Goal: Information Seeking & Learning: Check status

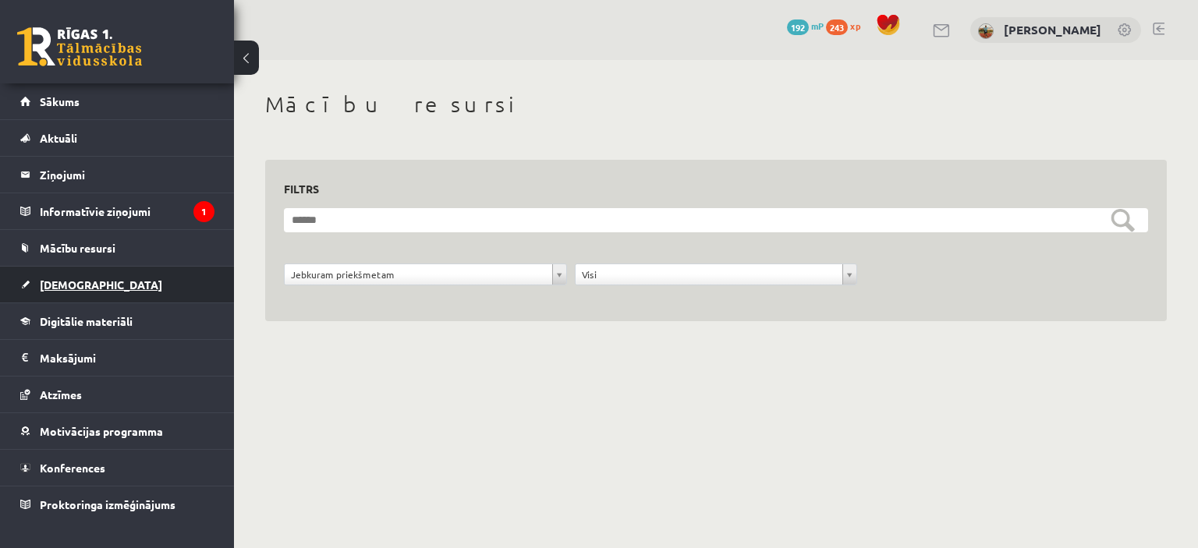
click at [69, 289] on span "[DEMOGRAPHIC_DATA]" at bounding box center [101, 285] width 122 height 14
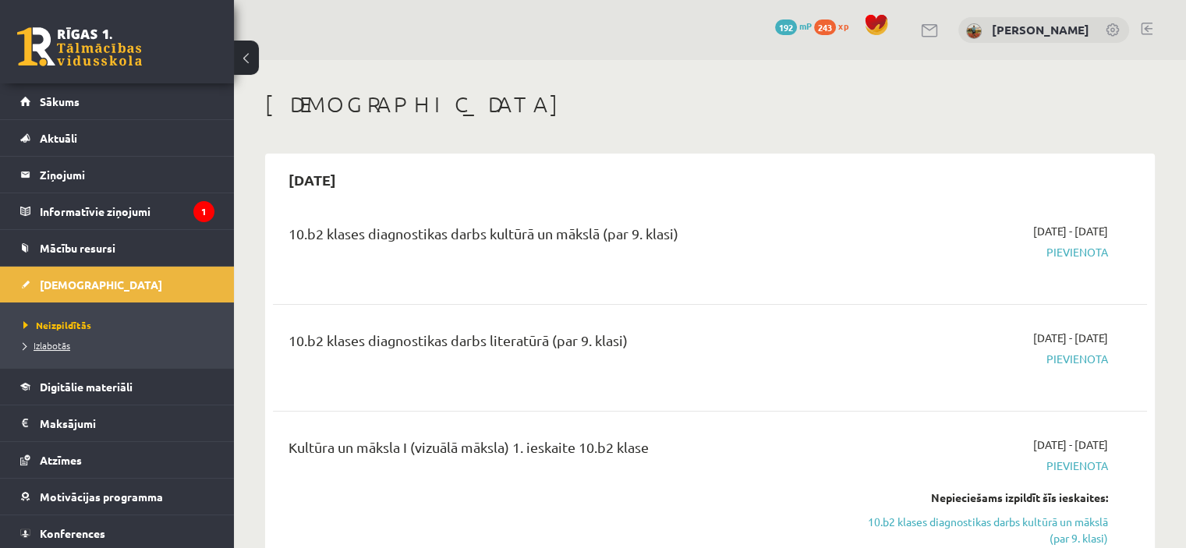
click at [49, 339] on span "Izlabotās" at bounding box center [46, 345] width 47 height 12
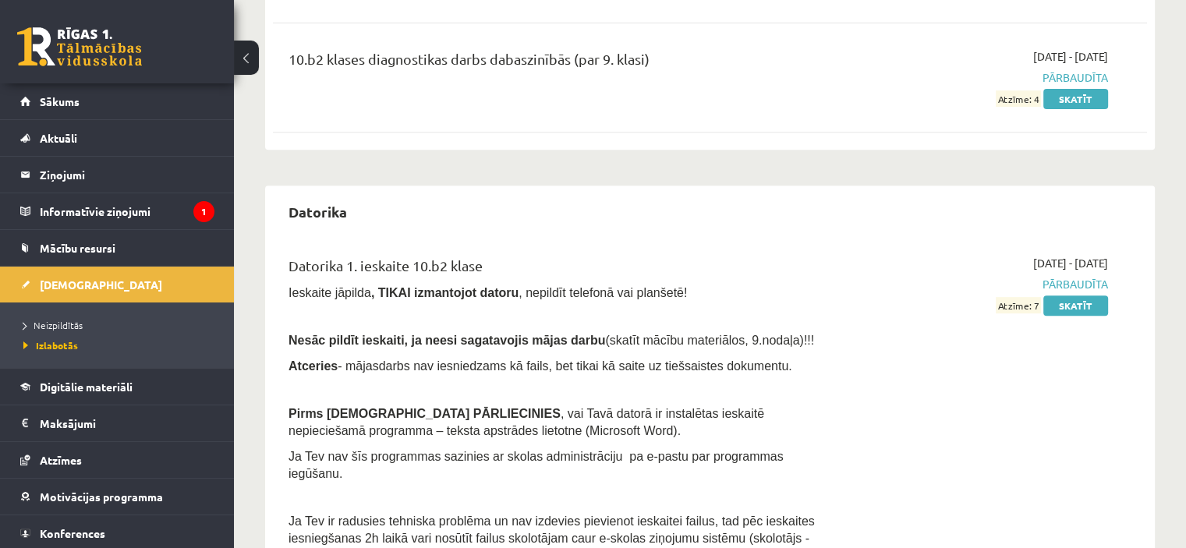
scroll to position [624, 0]
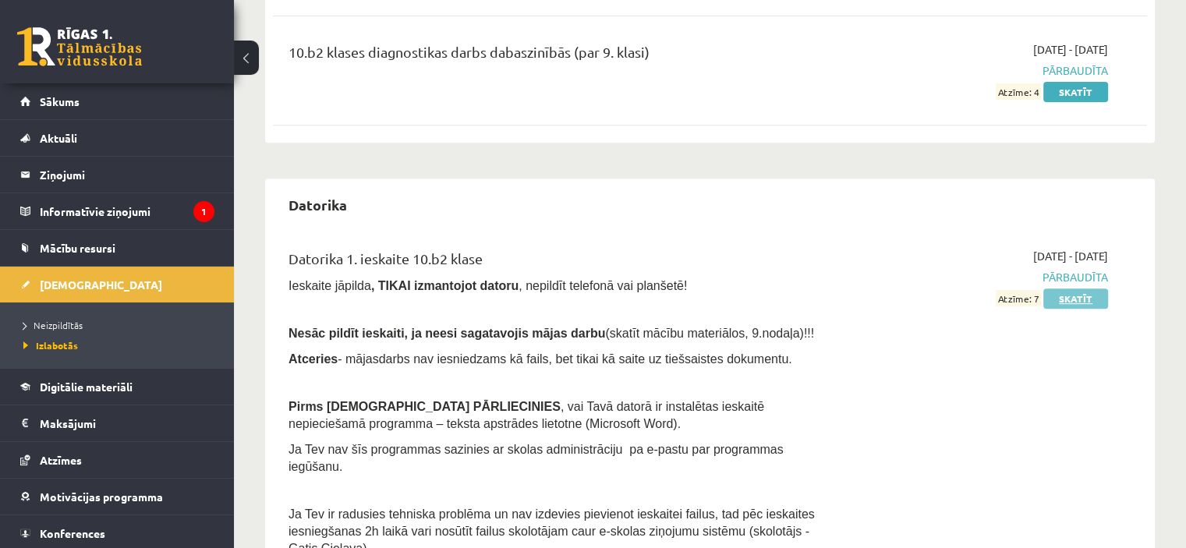
click at [1088, 298] on link "Skatīt" at bounding box center [1076, 299] width 65 height 20
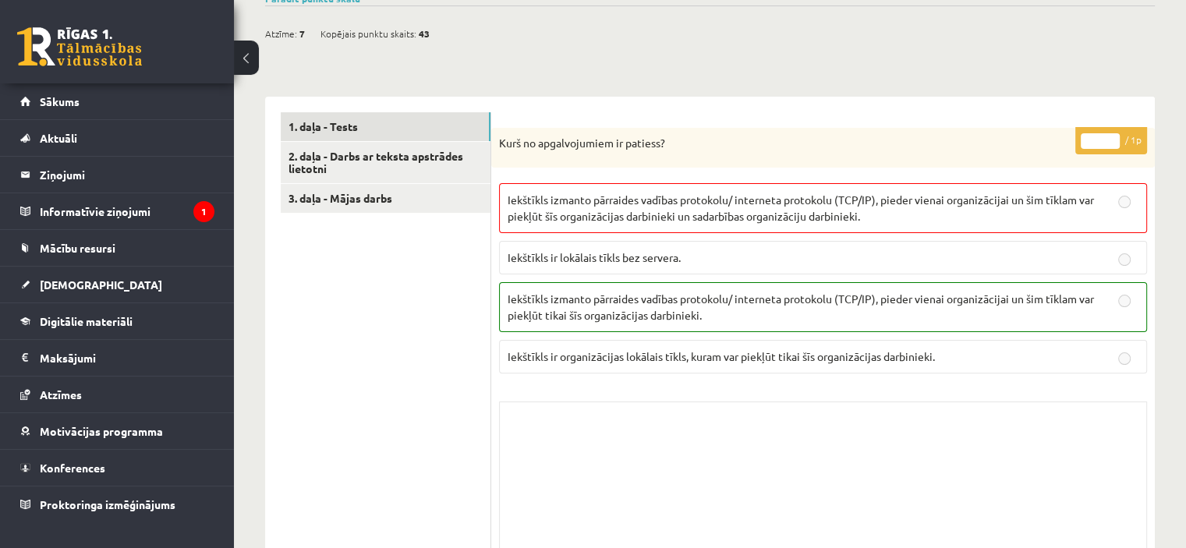
scroll to position [390, 0]
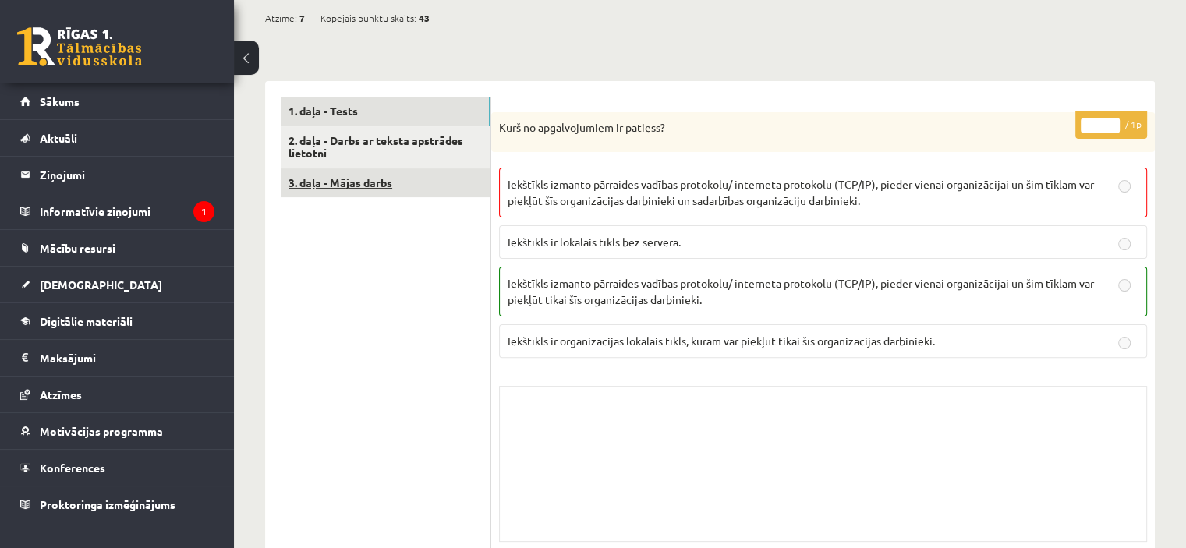
click at [386, 184] on link "3. daļa - Mājas darbs" at bounding box center [386, 182] width 210 height 29
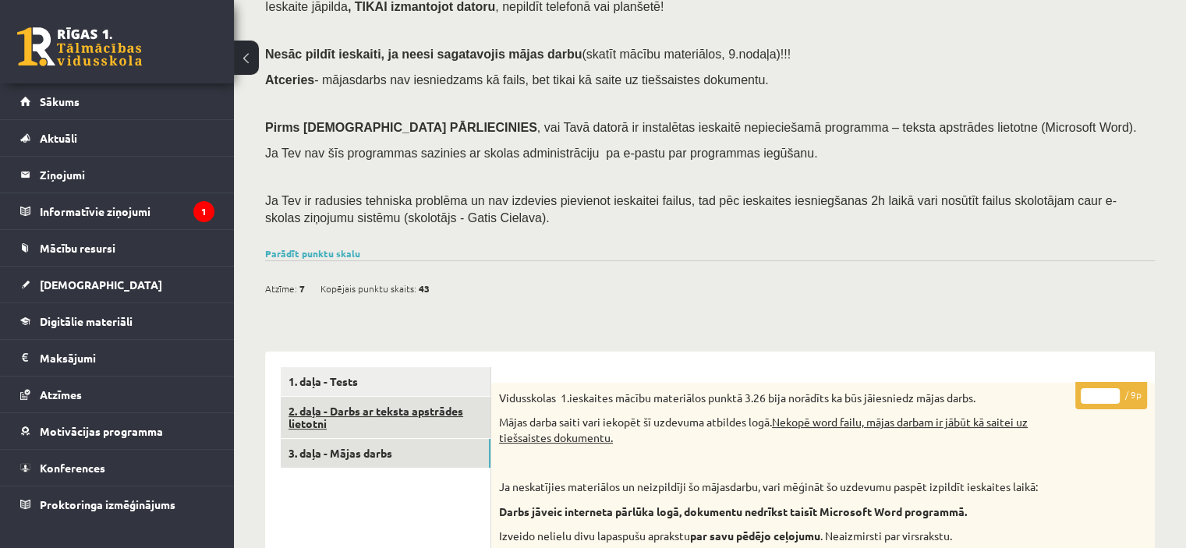
scroll to position [209, 0]
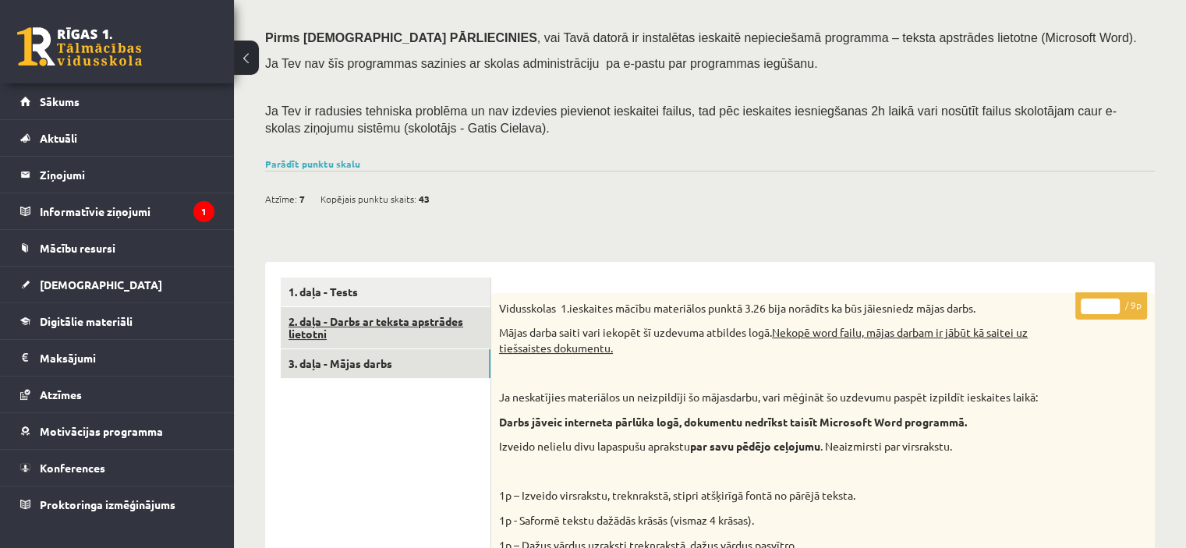
click at [448, 320] on link "2. daļa - Darbs ar teksta apstrādes lietotni" at bounding box center [386, 328] width 210 height 42
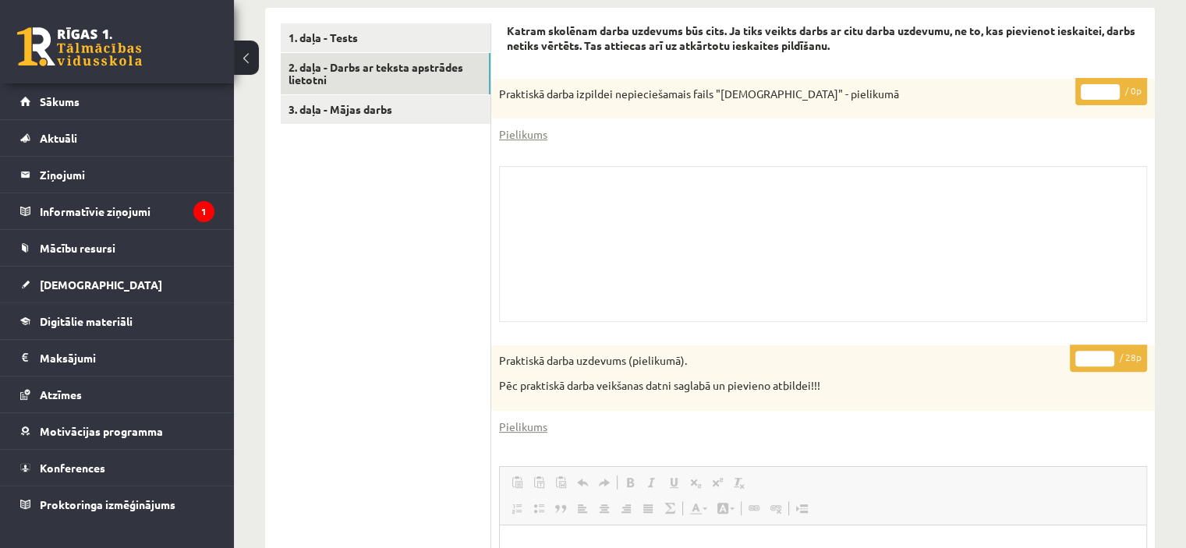
scroll to position [401, 0]
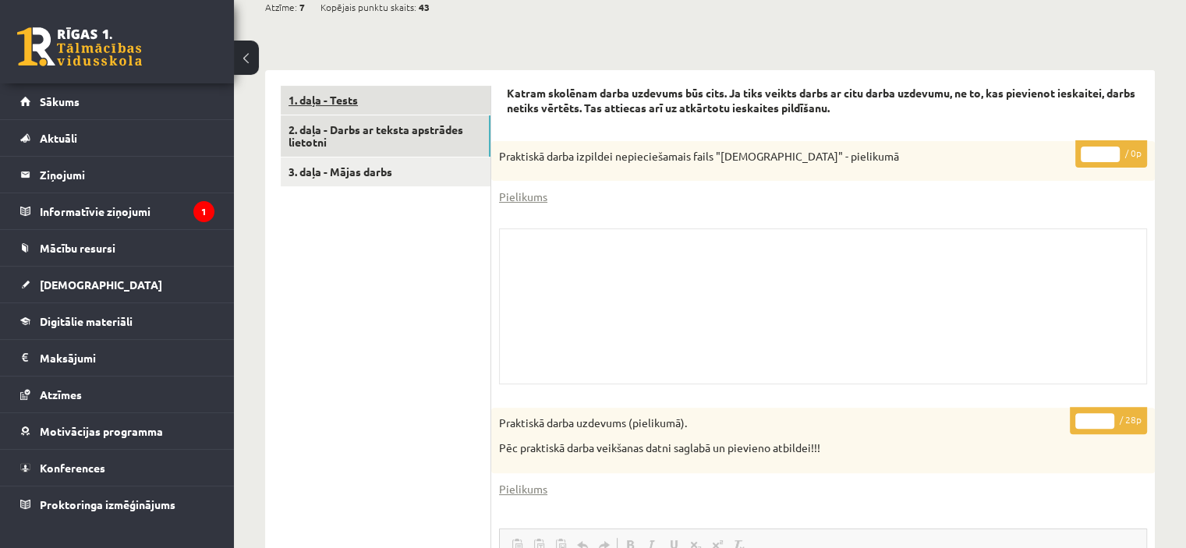
click at [348, 108] on link "1. daļa - Tests" at bounding box center [386, 100] width 210 height 29
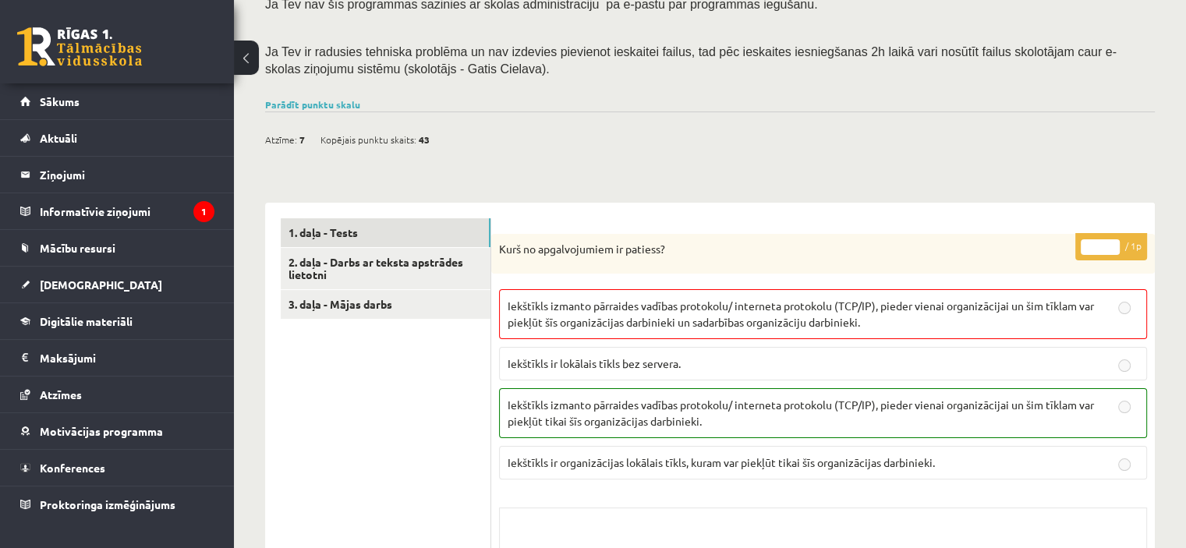
scroll to position [0, 0]
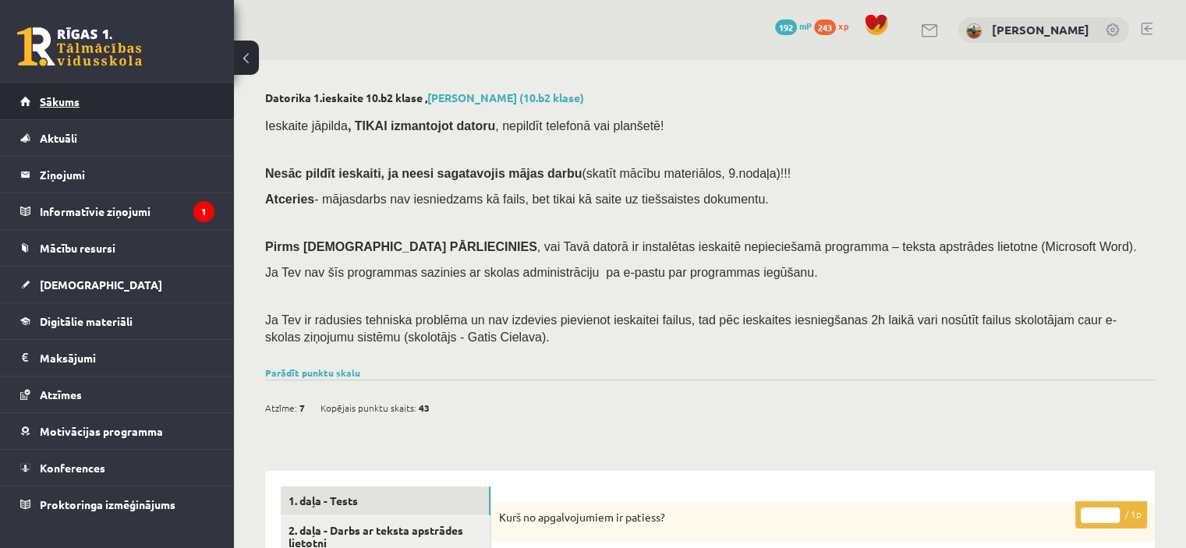
click at [101, 105] on link "Sākums" at bounding box center [117, 101] width 194 height 36
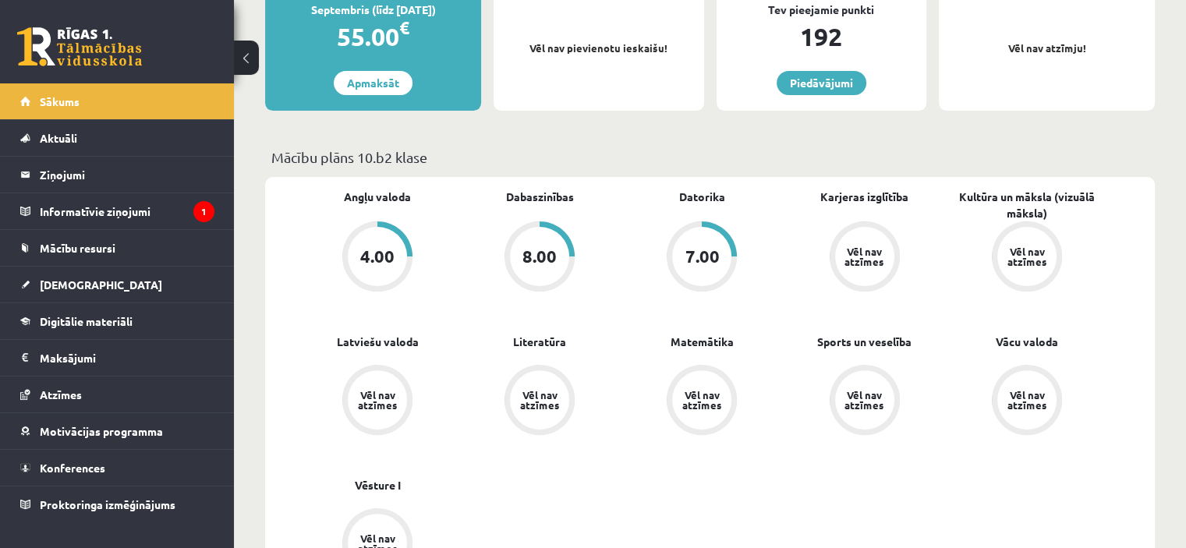
scroll to position [468, 0]
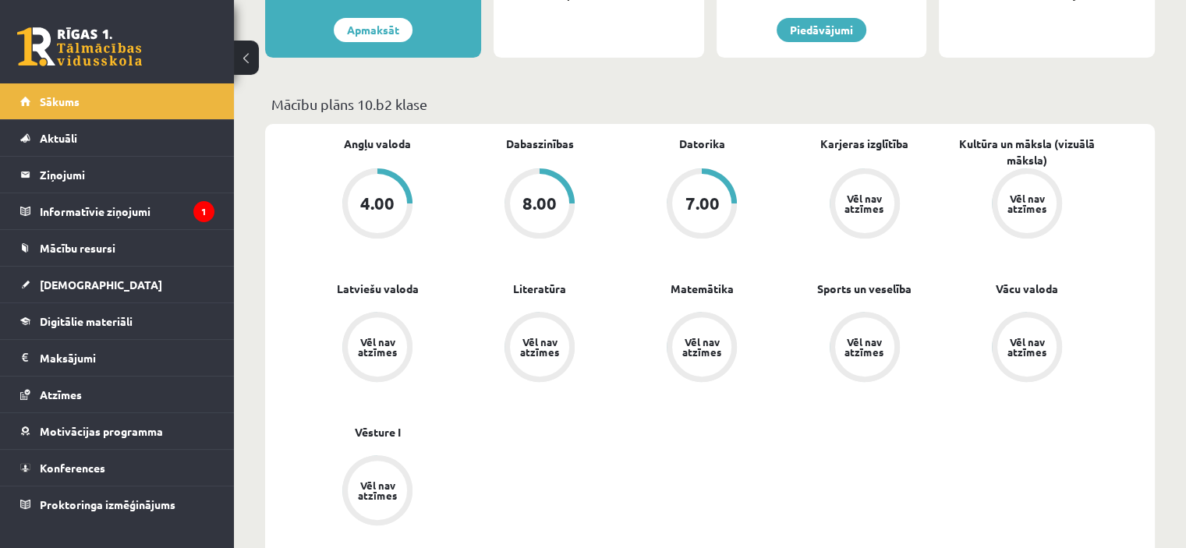
click at [693, 207] on div "7.00" at bounding box center [702, 203] width 34 height 17
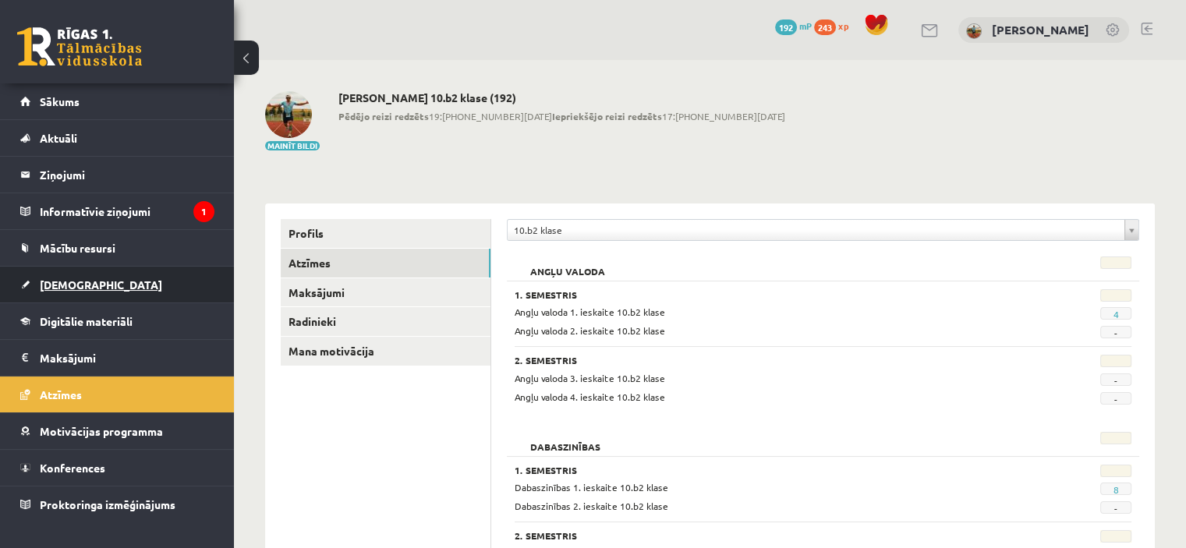
click at [69, 282] on span "[DEMOGRAPHIC_DATA]" at bounding box center [101, 285] width 122 height 14
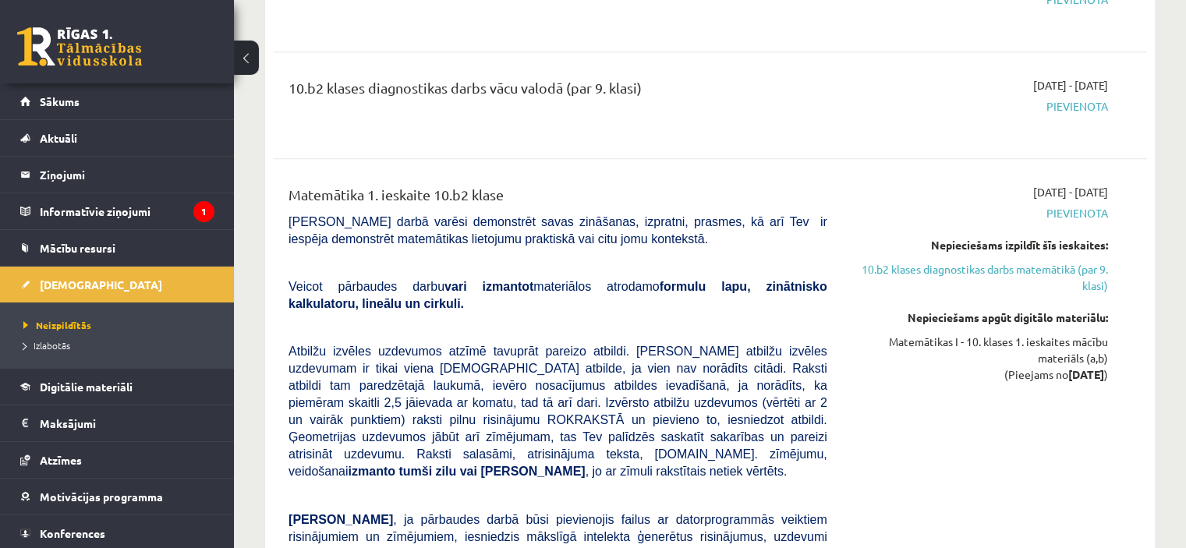
scroll to position [1092, 0]
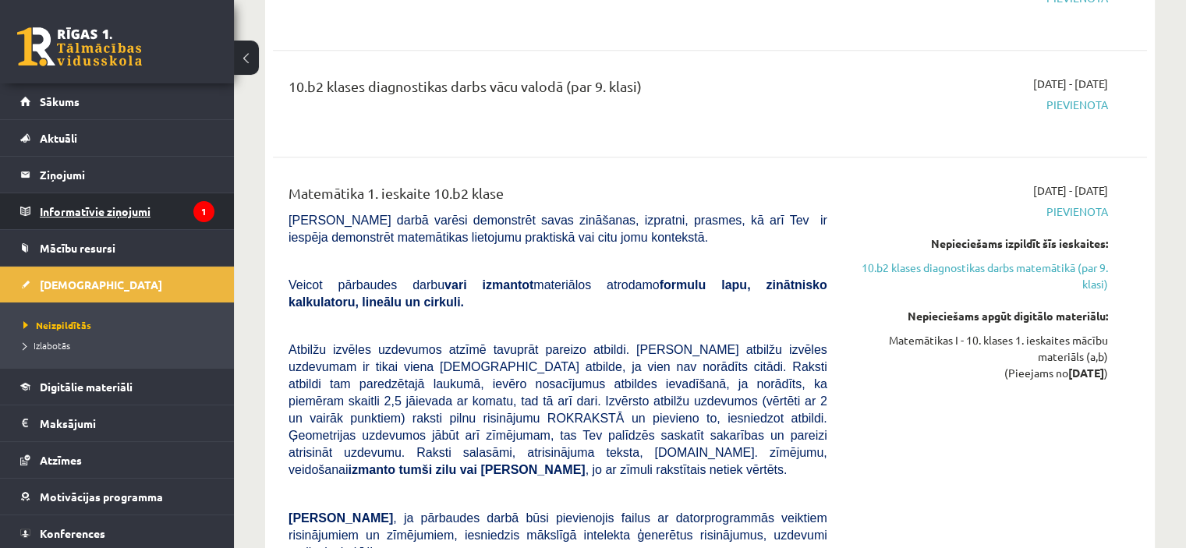
click at [112, 202] on legend "Informatīvie ziņojumi 1" at bounding box center [127, 211] width 175 height 36
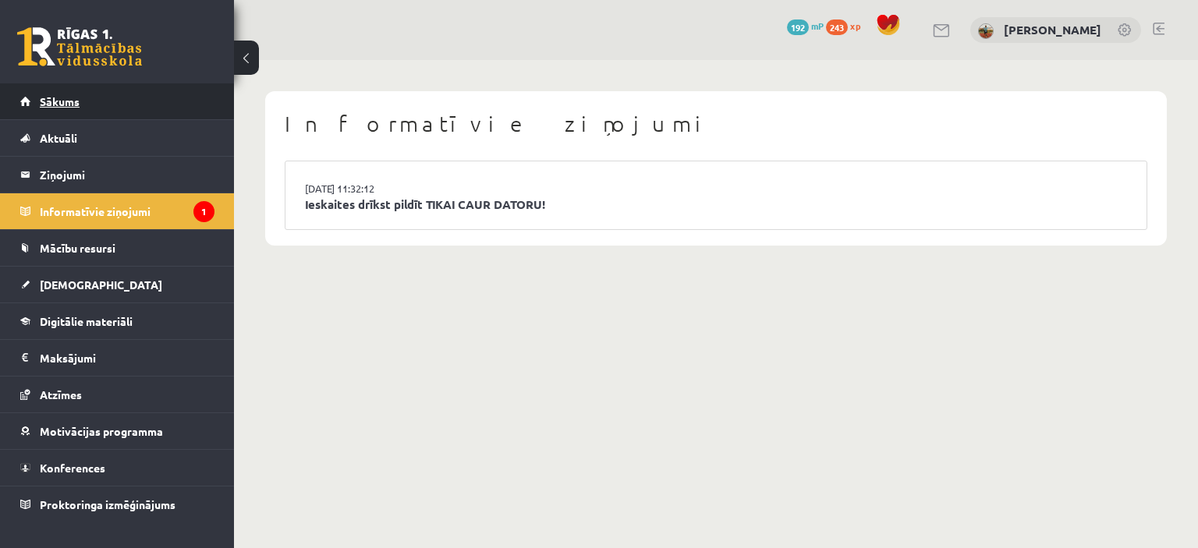
click at [87, 99] on link "Sākums" at bounding box center [117, 101] width 194 height 36
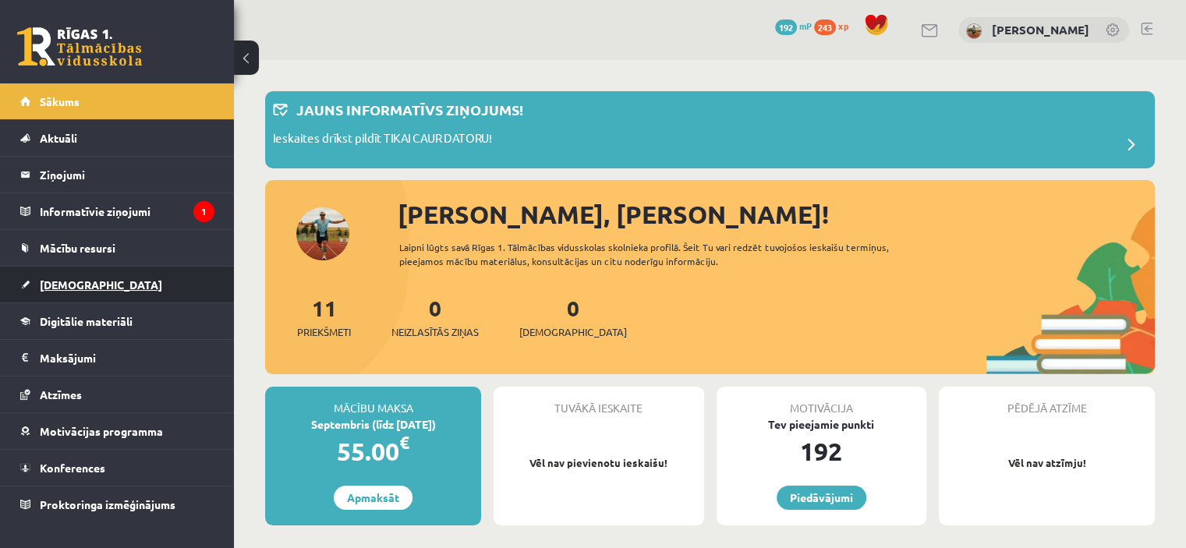
click at [62, 284] on span "[DEMOGRAPHIC_DATA]" at bounding box center [101, 285] width 122 height 14
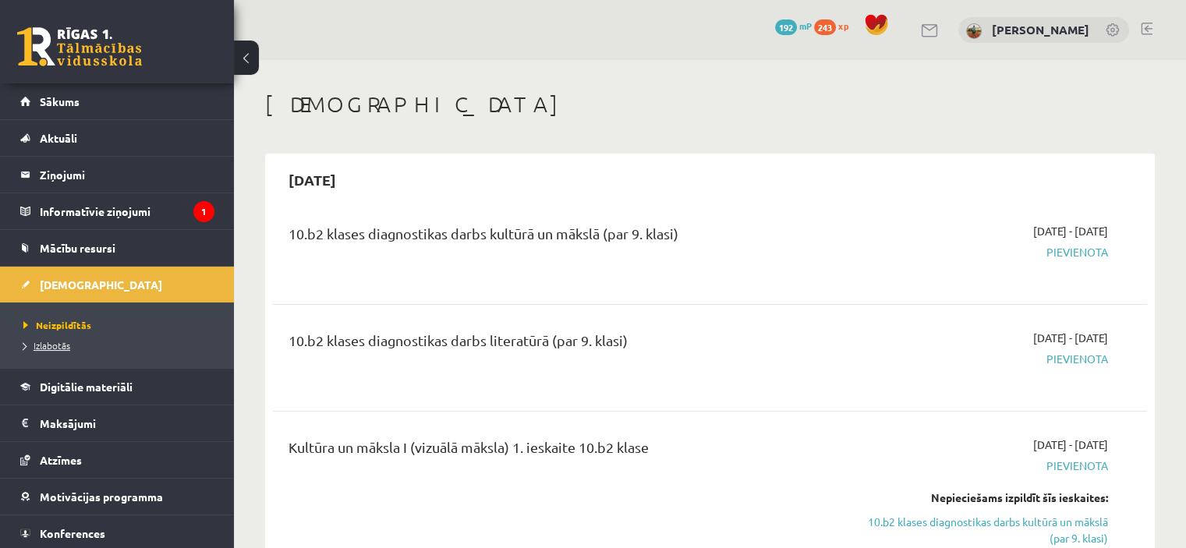
click at [58, 346] on span "Izlabotās" at bounding box center [46, 345] width 47 height 12
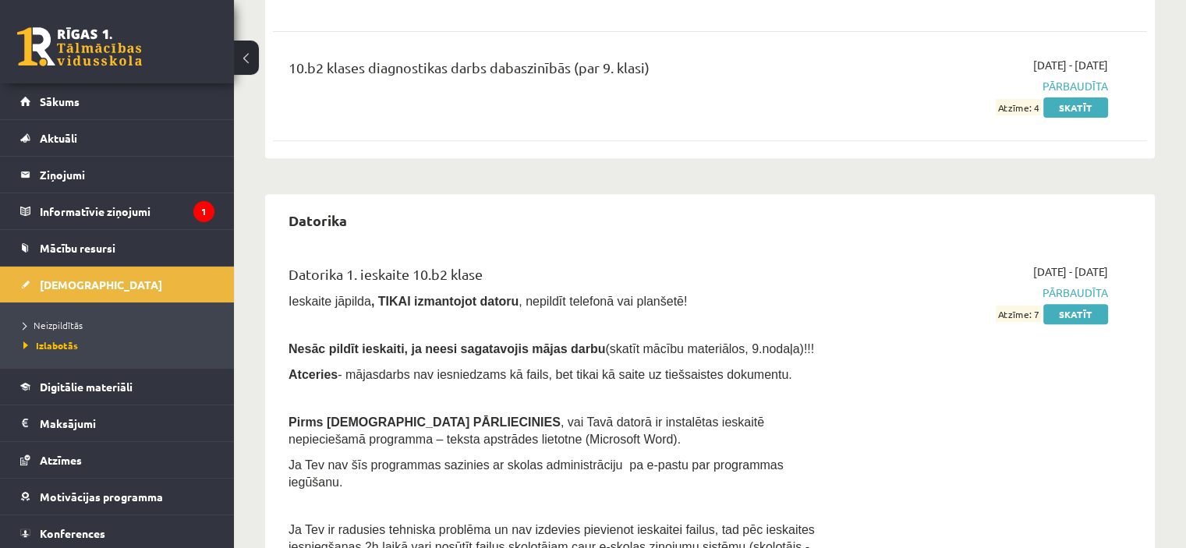
scroll to position [624, 0]
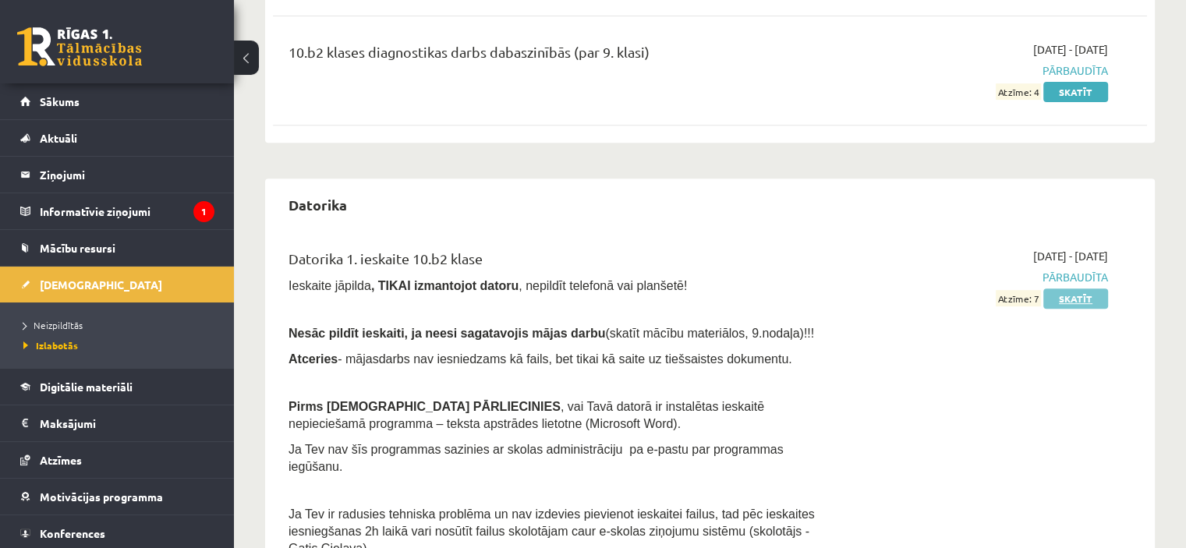
click at [1093, 301] on link "Skatīt" at bounding box center [1076, 299] width 65 height 20
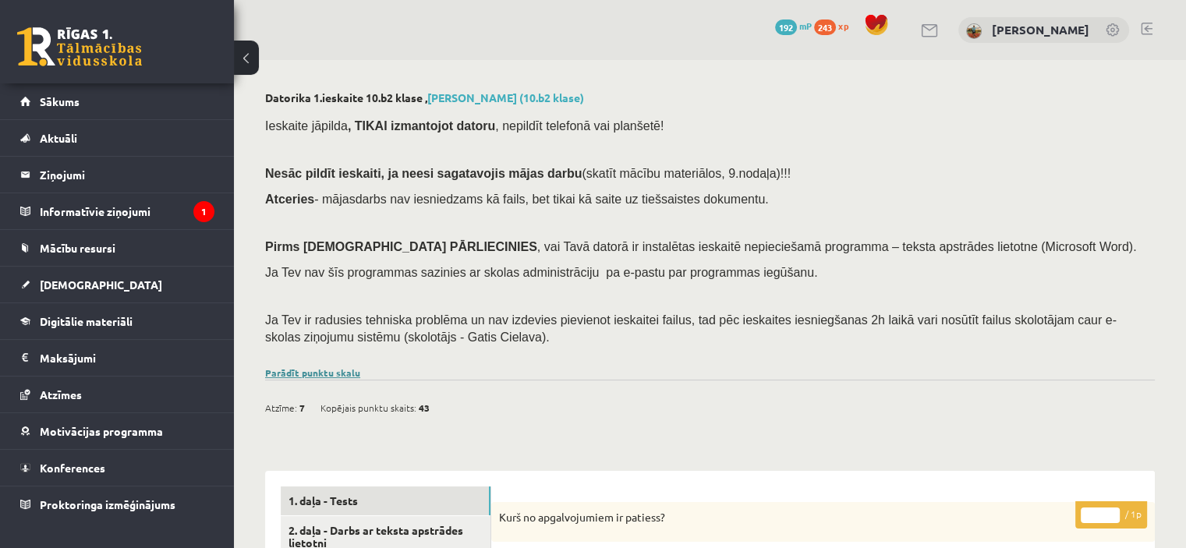
click at [327, 370] on link "Parādīt punktu skalu" at bounding box center [312, 373] width 95 height 12
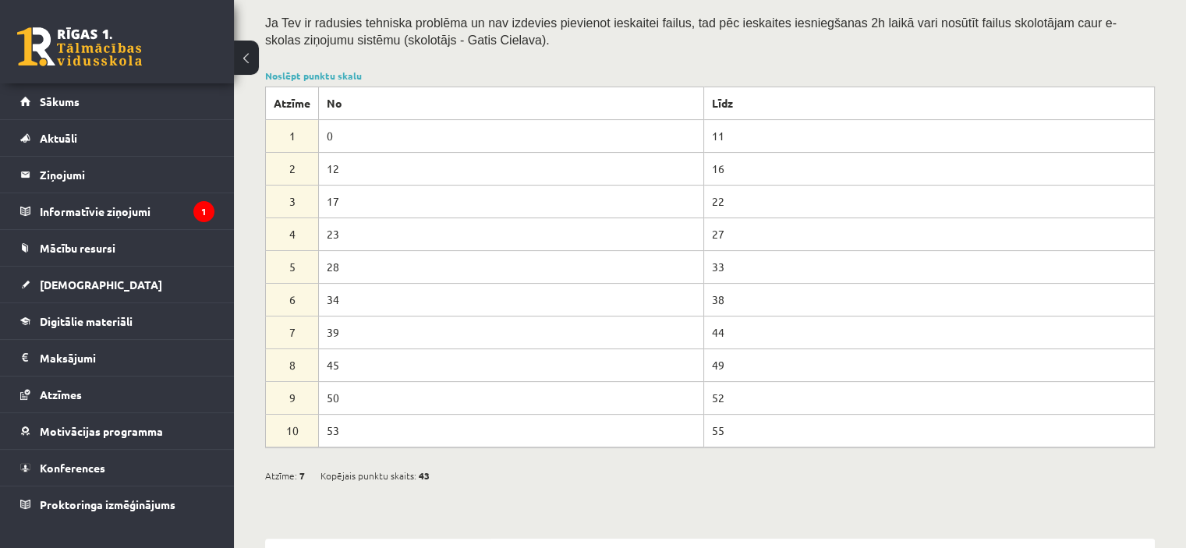
scroll to position [234, 0]
